Goal: Information Seeking & Learning: Learn about a topic

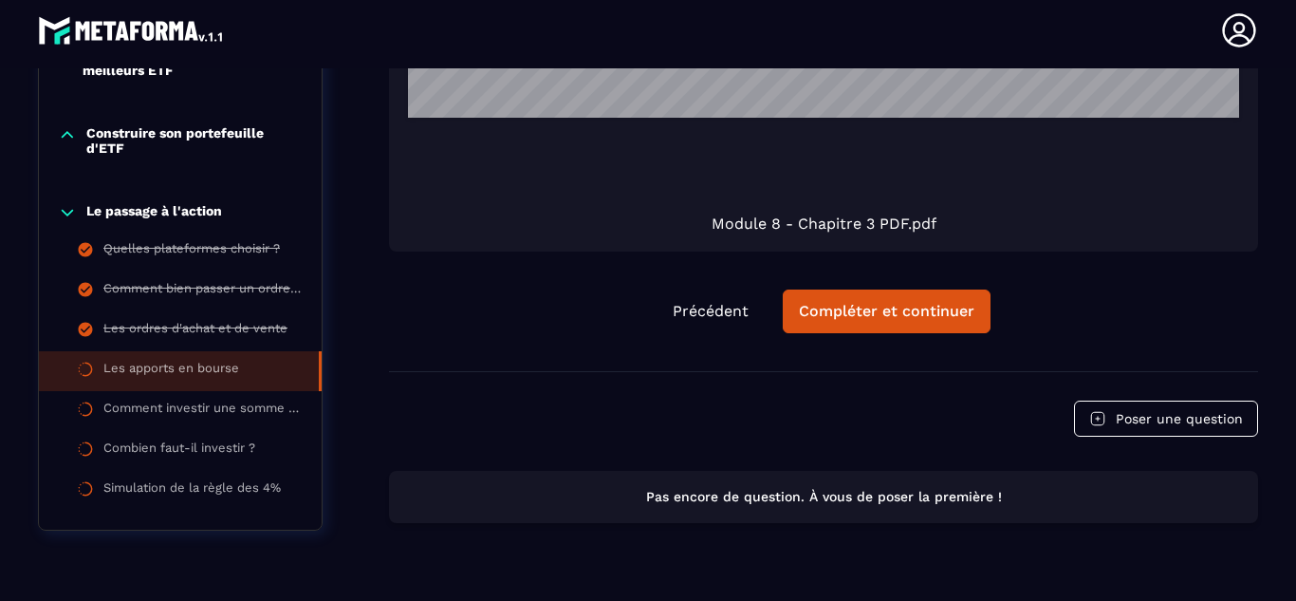
scroll to position [1825, 0]
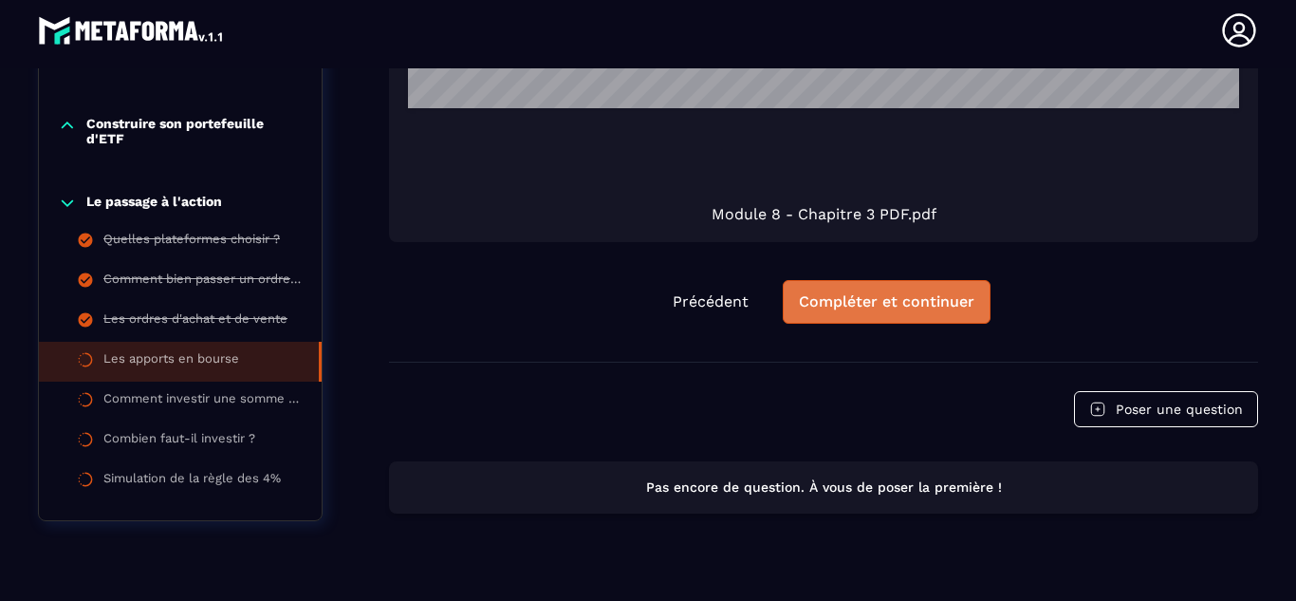
click at [870, 305] on div "Compléter et continuer" at bounding box center [887, 301] width 176 height 19
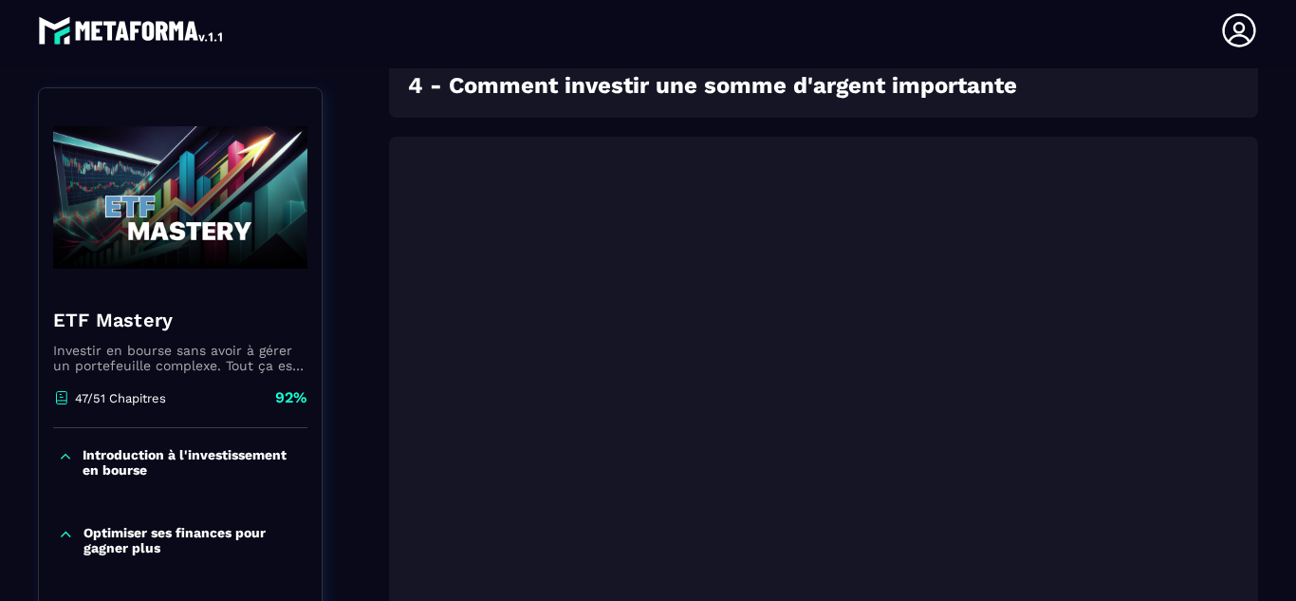
scroll to position [607, 0]
